Goal: Transaction & Acquisition: Purchase product/service

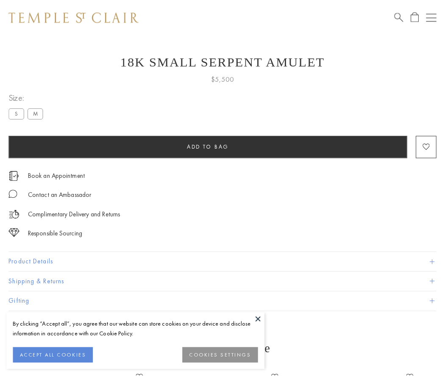
scroll to position [34, 0]
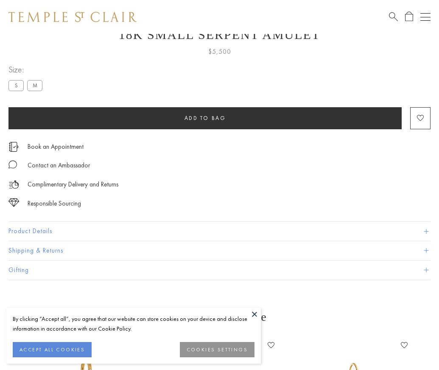
click at [205, 118] on span "Add to bag" at bounding box center [205, 117] width 42 height 7
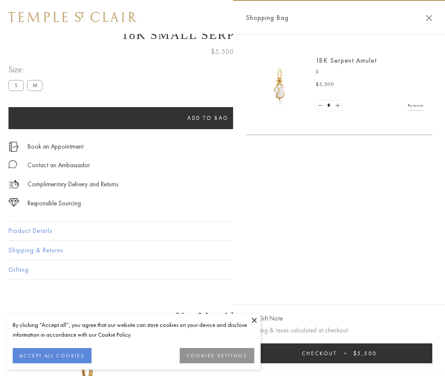
click at [339, 354] on button "Checkout $5,500" at bounding box center [339, 354] width 187 height 20
